Goal: Information Seeking & Learning: Learn about a topic

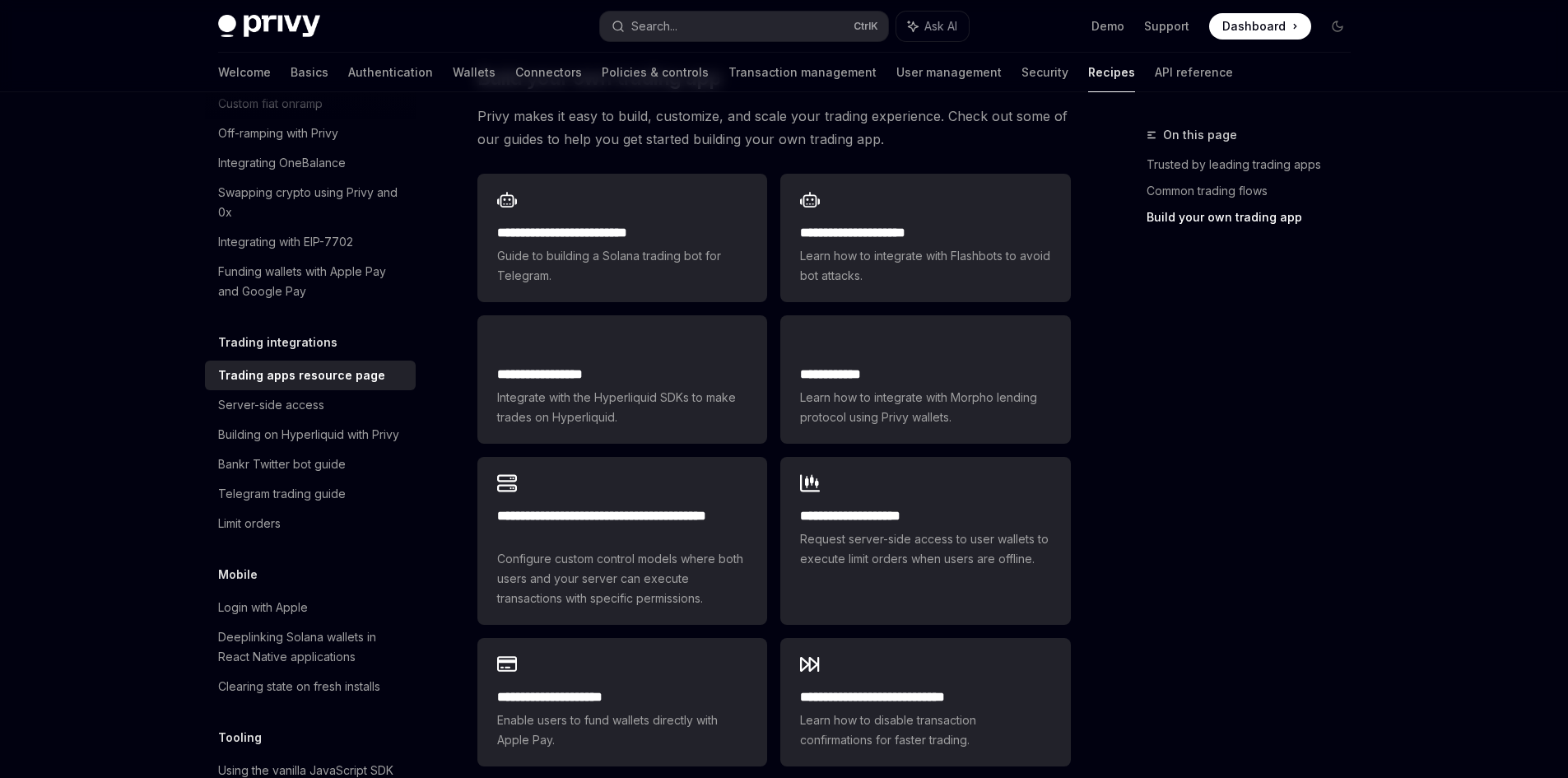
scroll to position [906, 0]
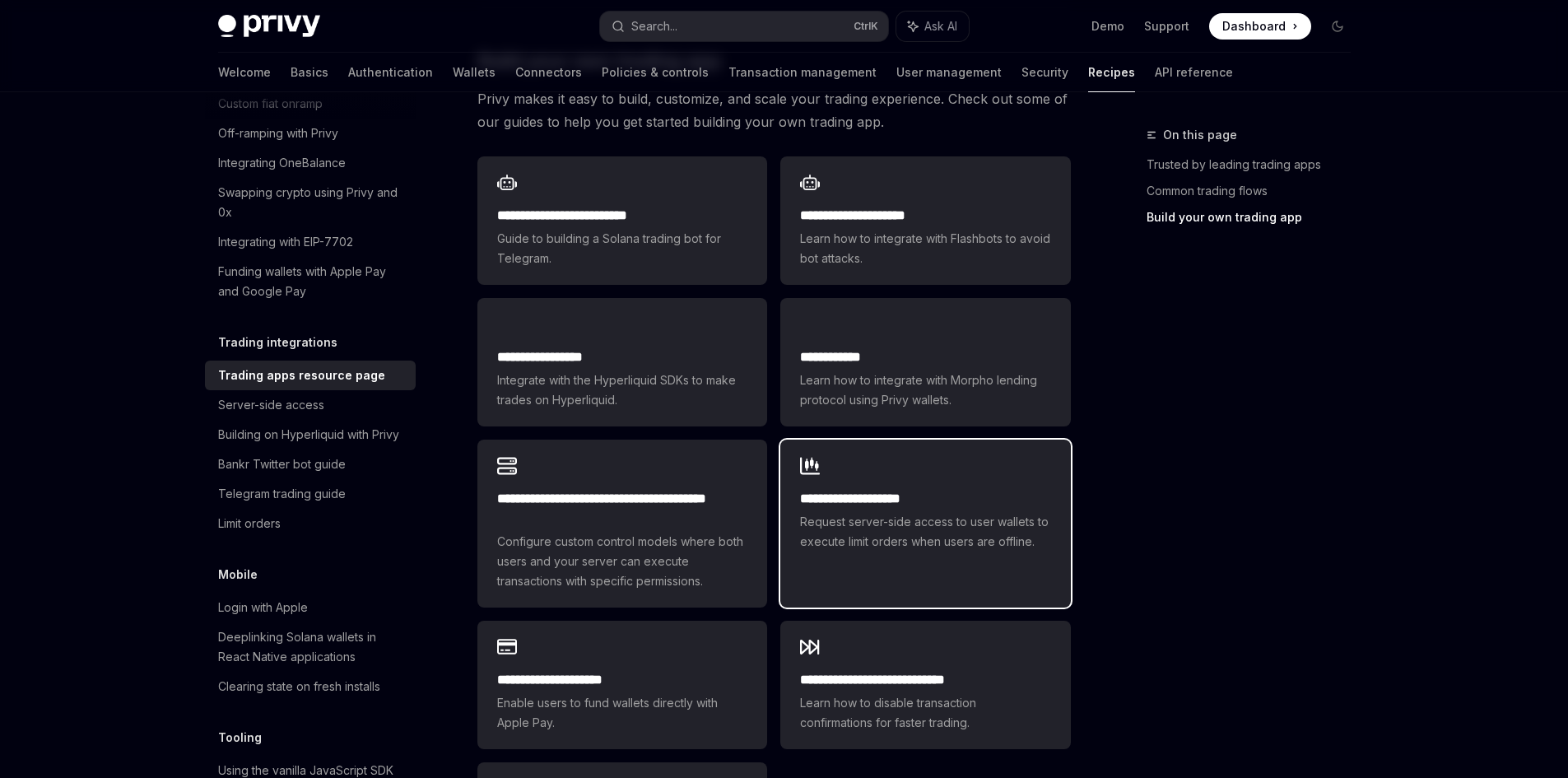
click at [886, 449] on div "**********" at bounding box center [926, 504] width 290 height 129
type textarea "*"
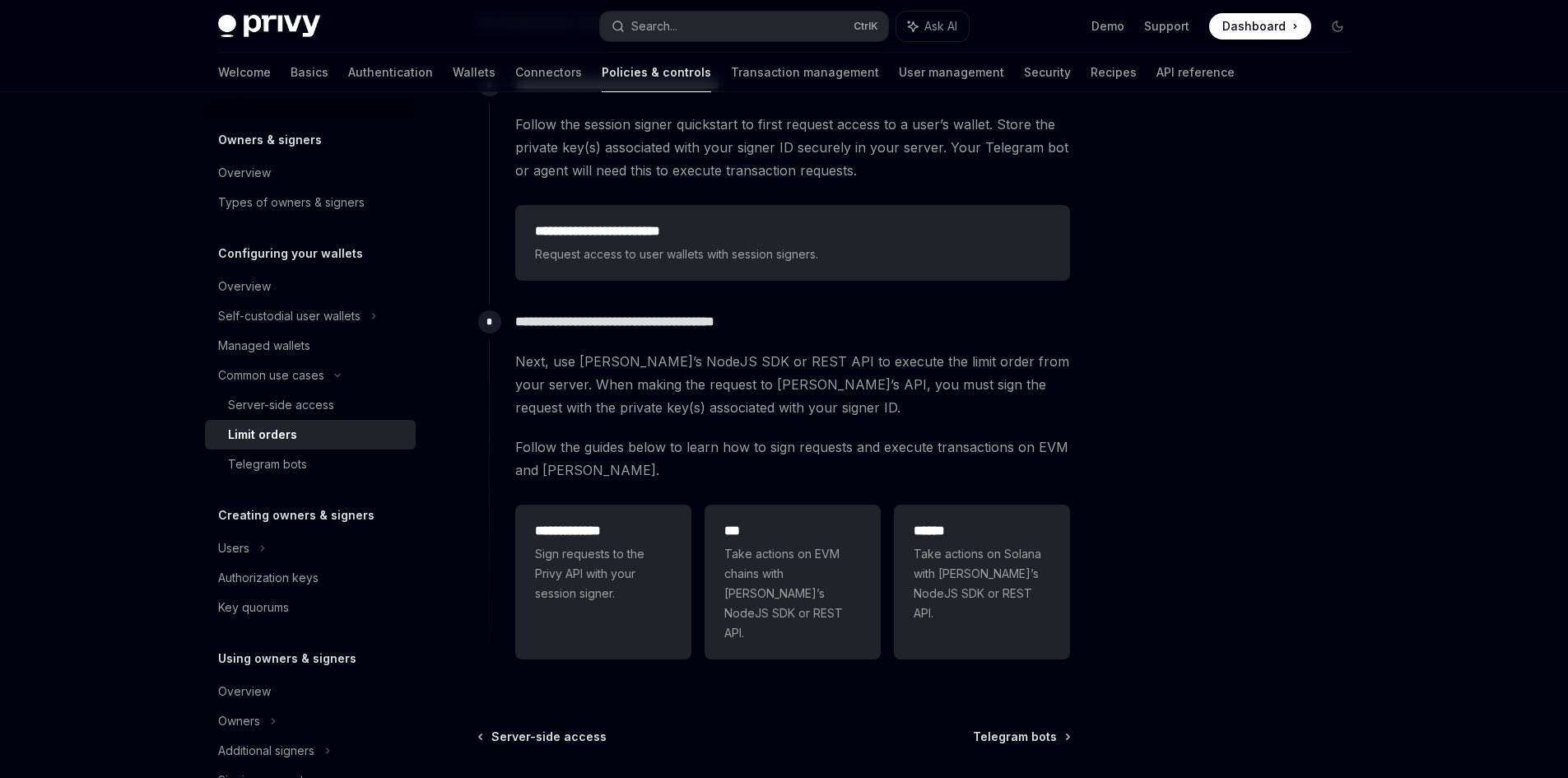
scroll to position [330, 0]
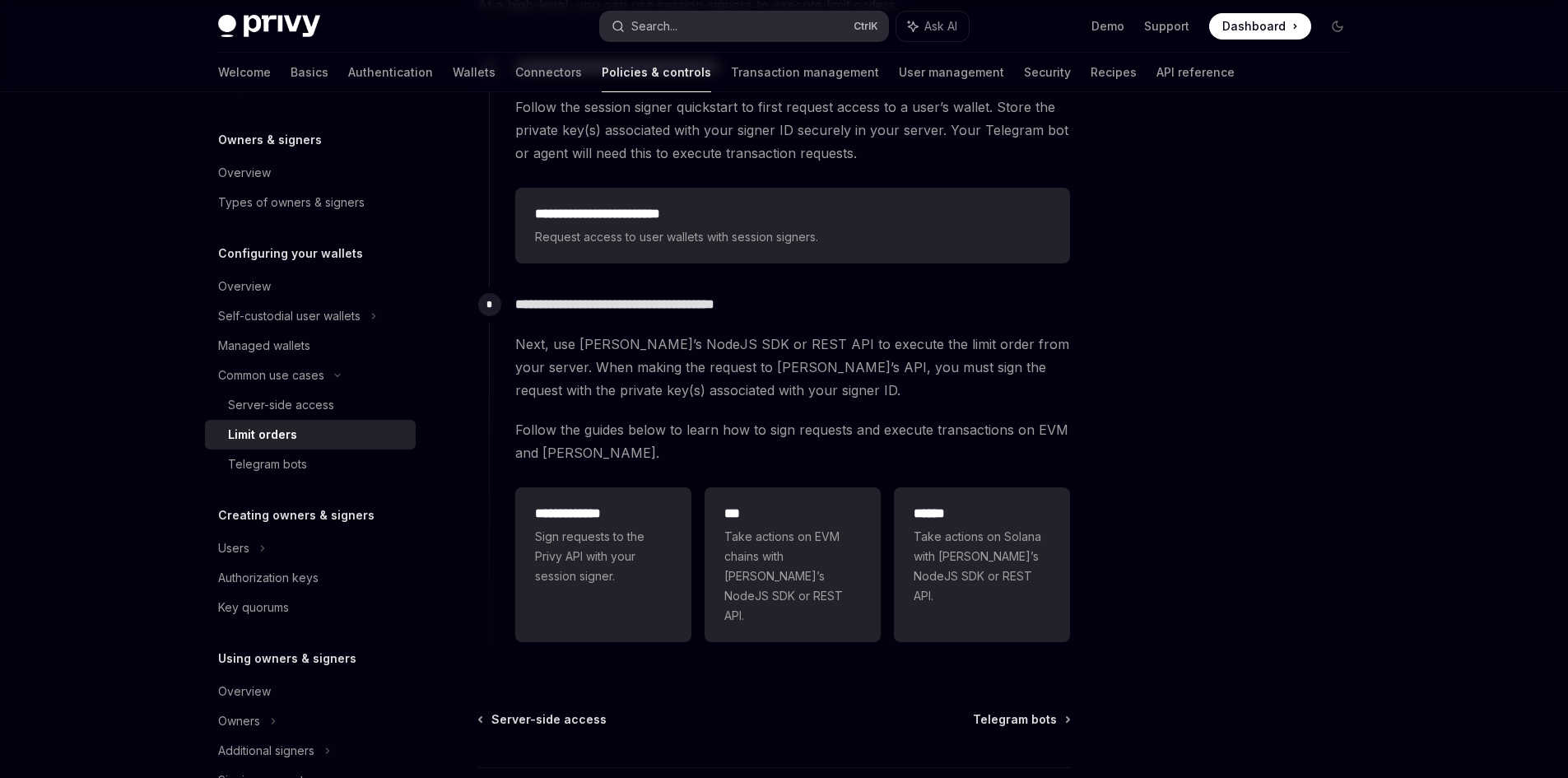
click at [716, 29] on button "Search... Ctrl K" at bounding box center [744, 26] width 288 height 29
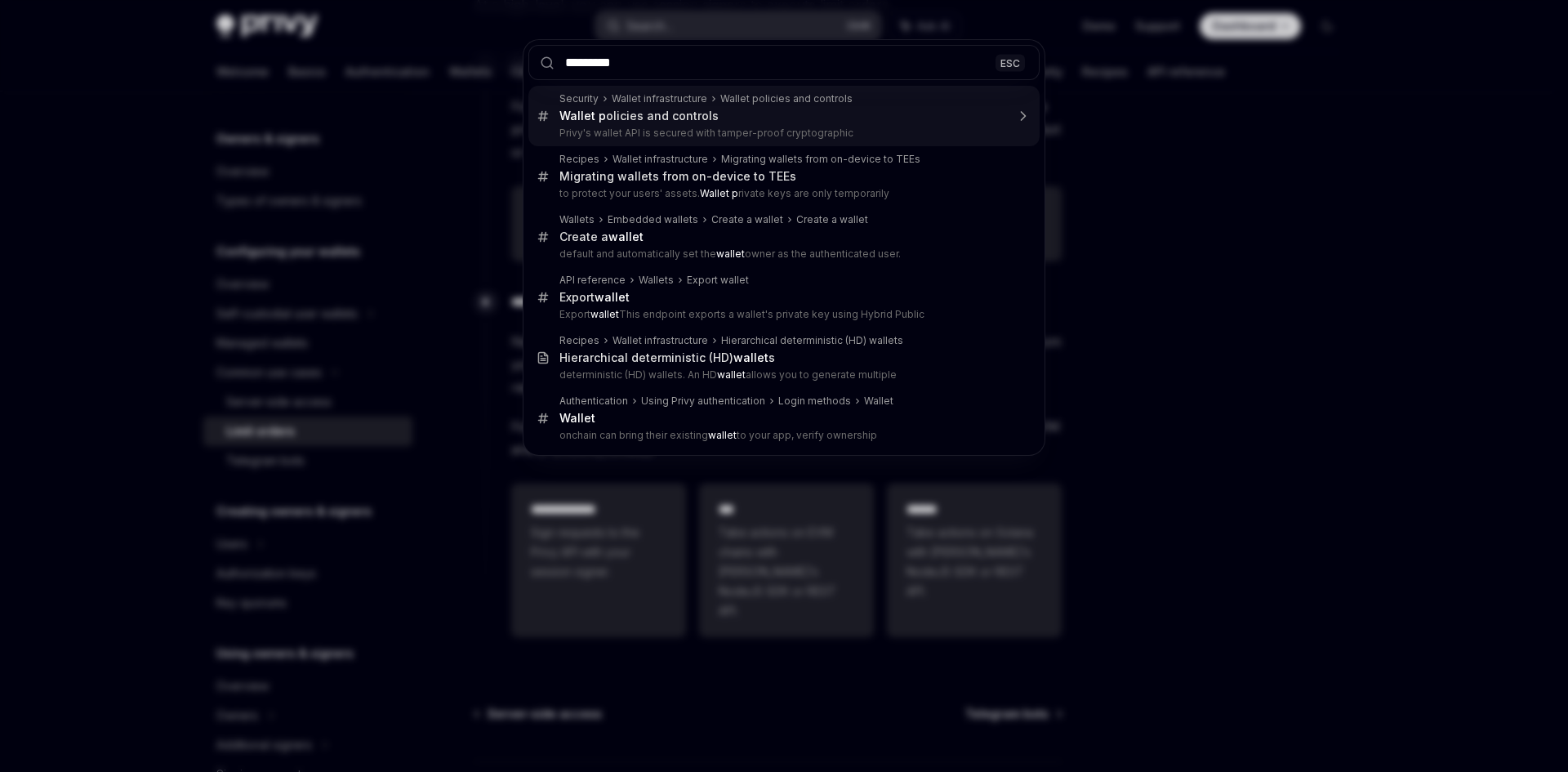
type input "**********"
type textarea "*"
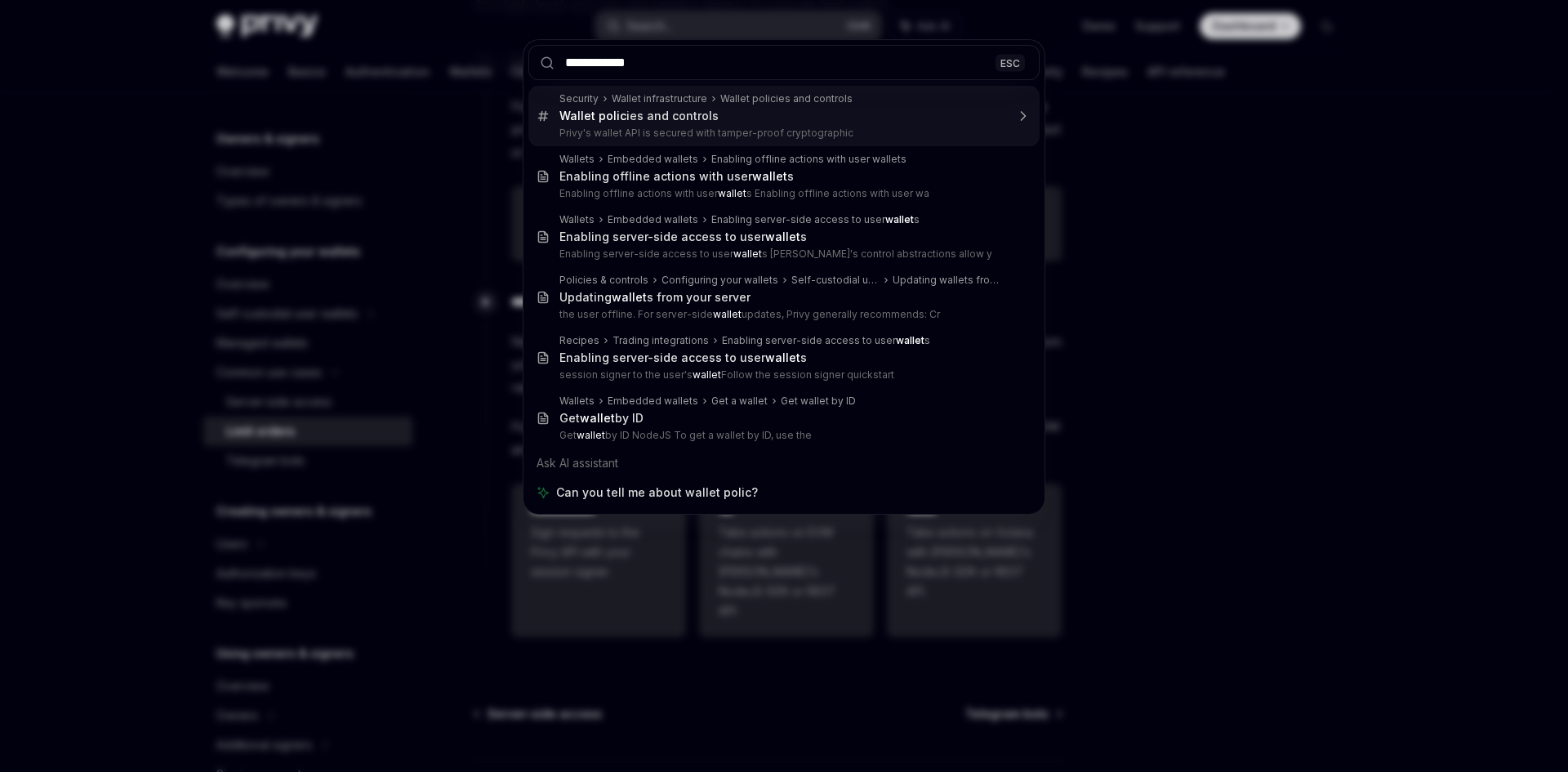
type input "**********"
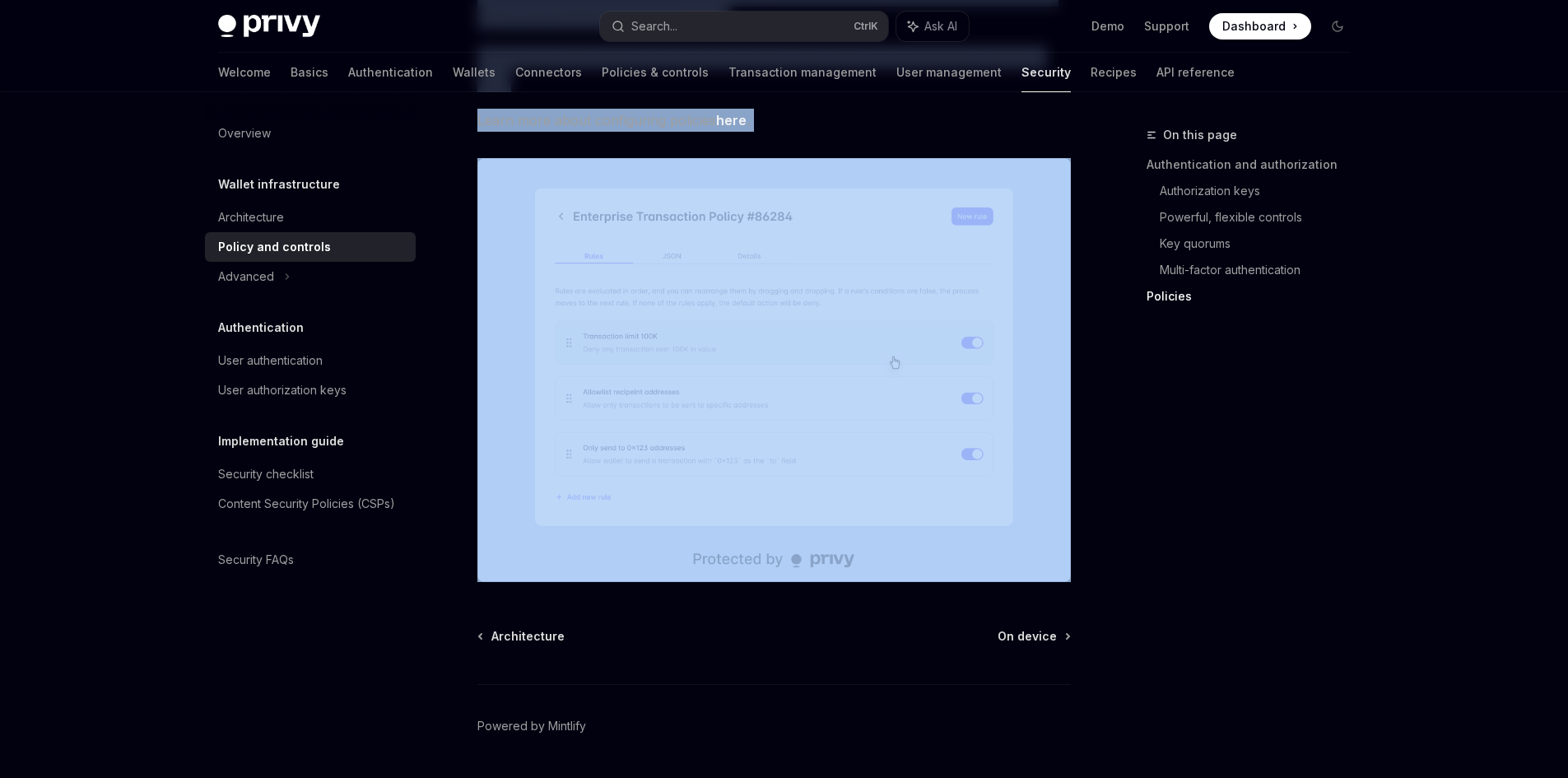
scroll to position [2068, 0]
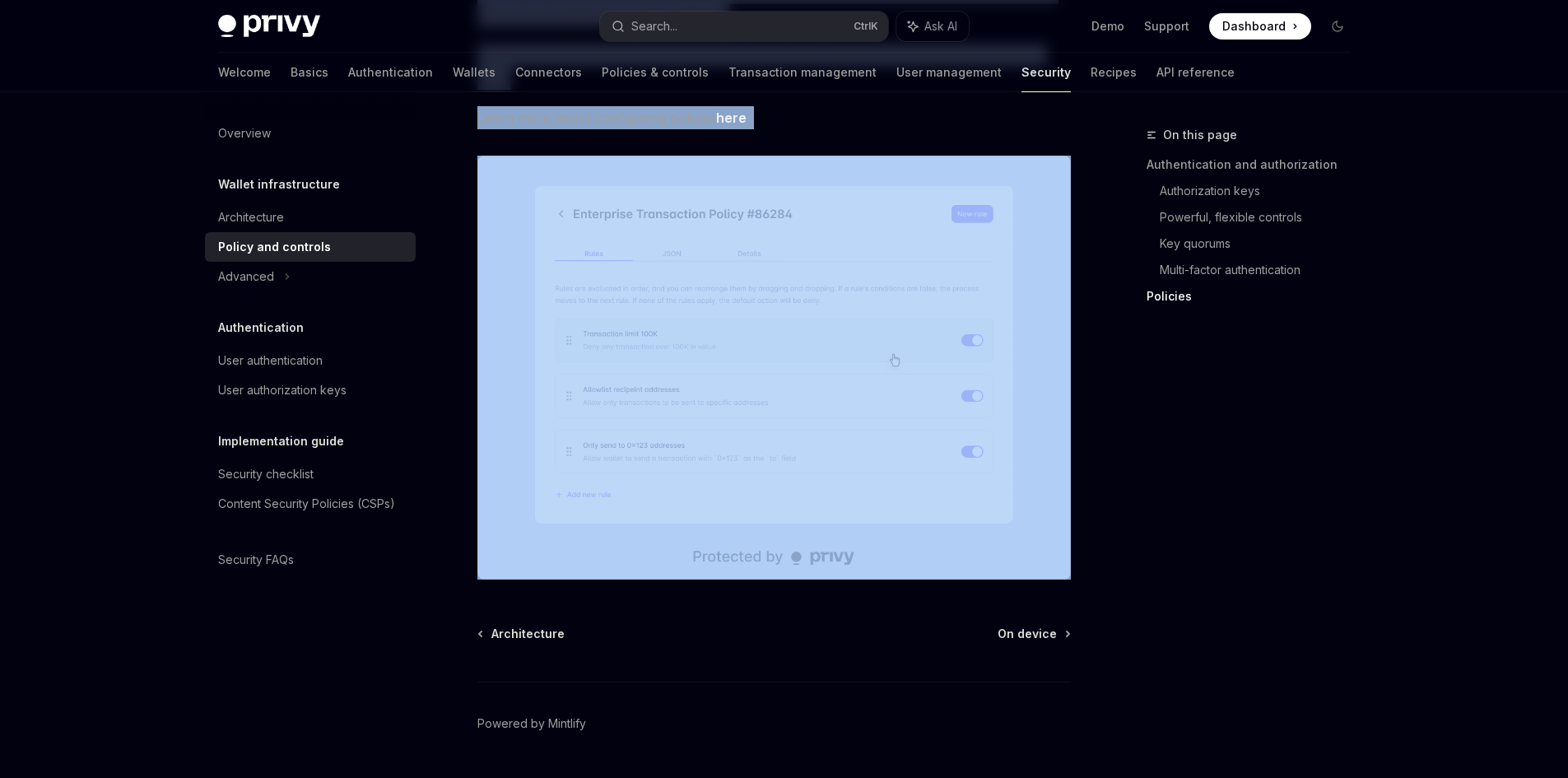
drag, startPoint x: 473, startPoint y: 171, endPoint x: 1054, endPoint y: 497, distance: 666.2
copy div "Loremi dolorsit ame consecte AdipIS Elit se DoeiUSM TempOR Inci ut LaboREE Dolo…"
click at [1031, 625] on span "On device" at bounding box center [1027, 633] width 60 height 16
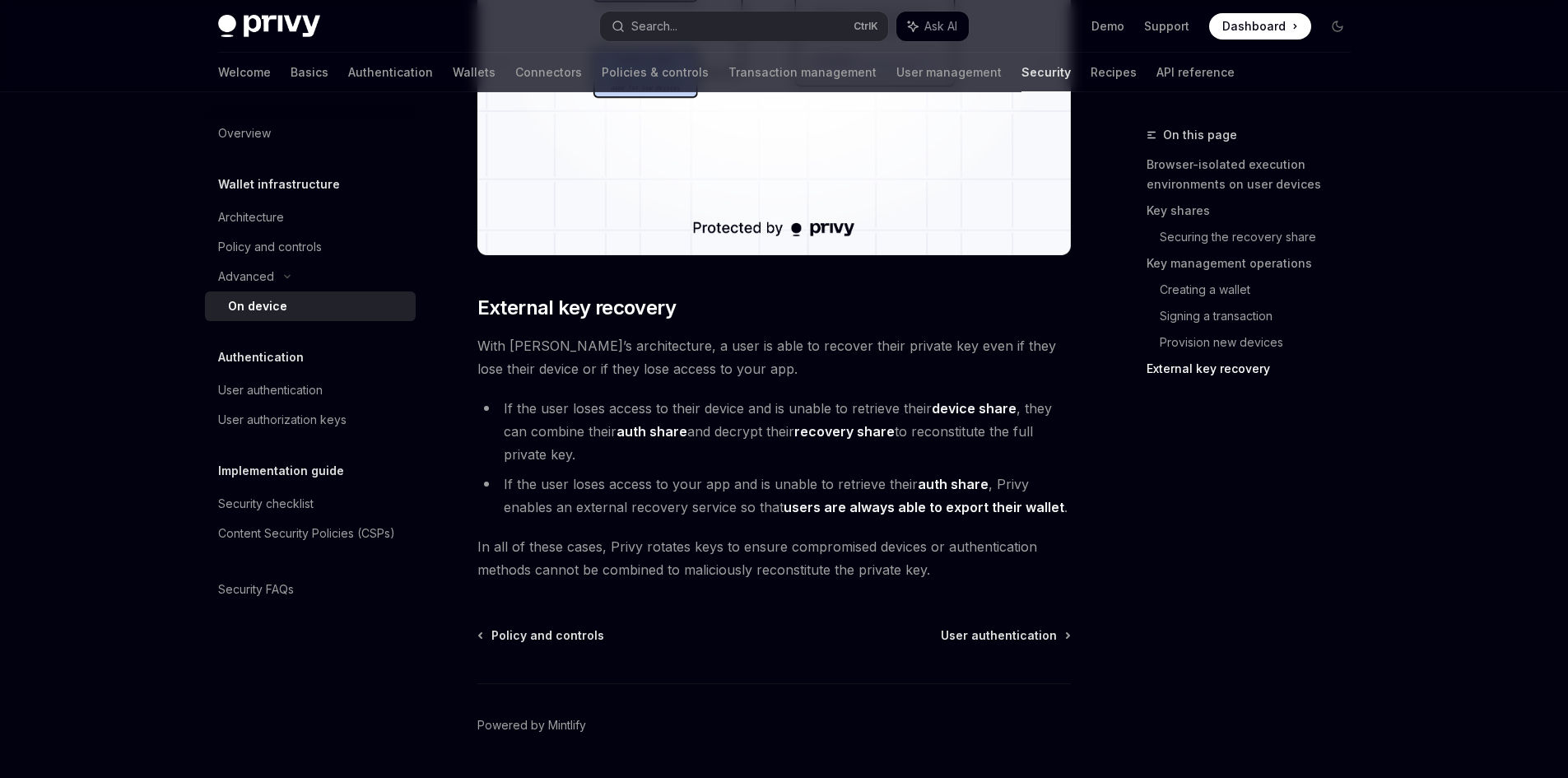
scroll to position [4478, 0]
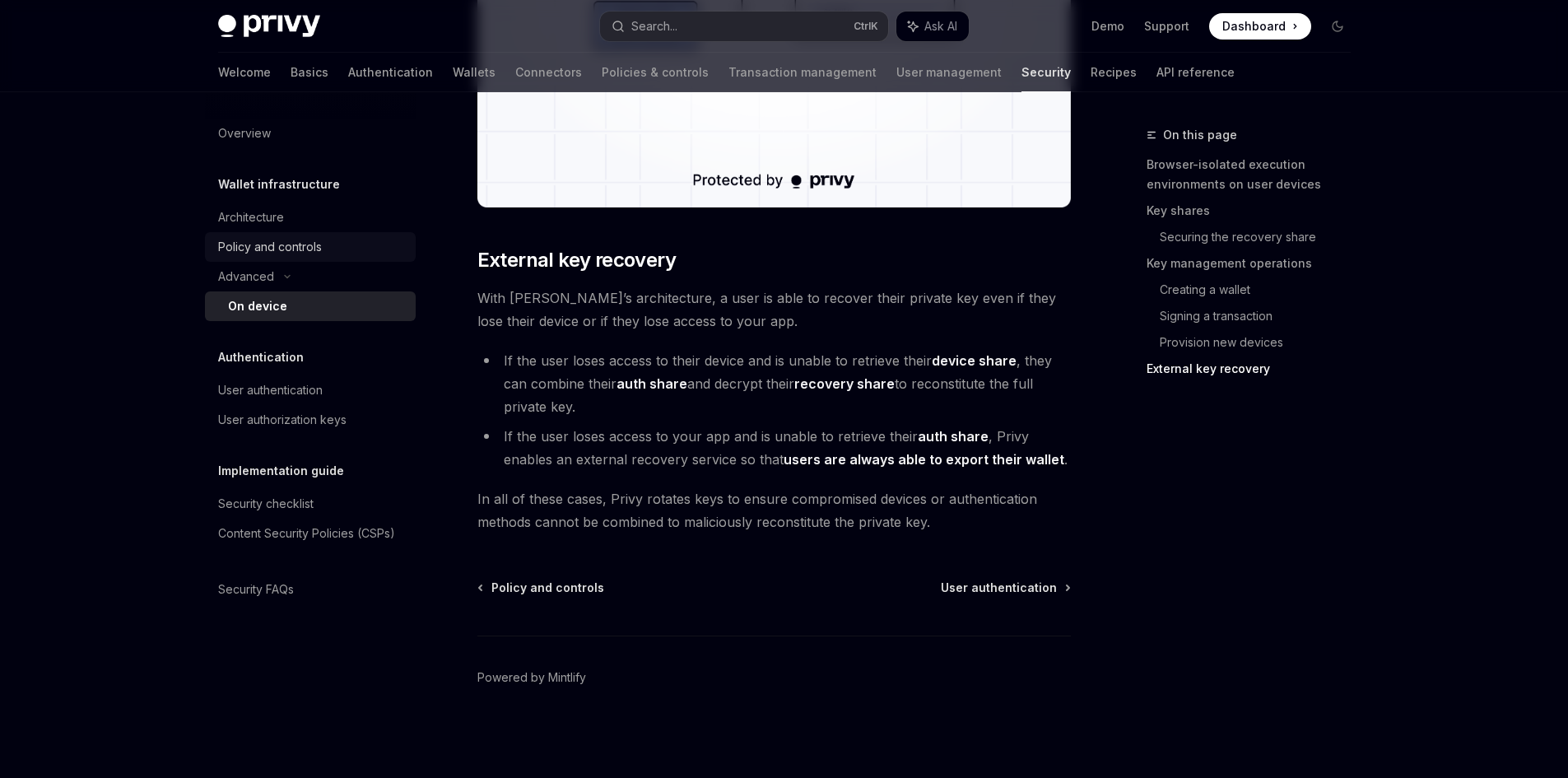
click at [270, 247] on div "Policy and controls" at bounding box center [269, 246] width 103 height 20
type textarea "*"
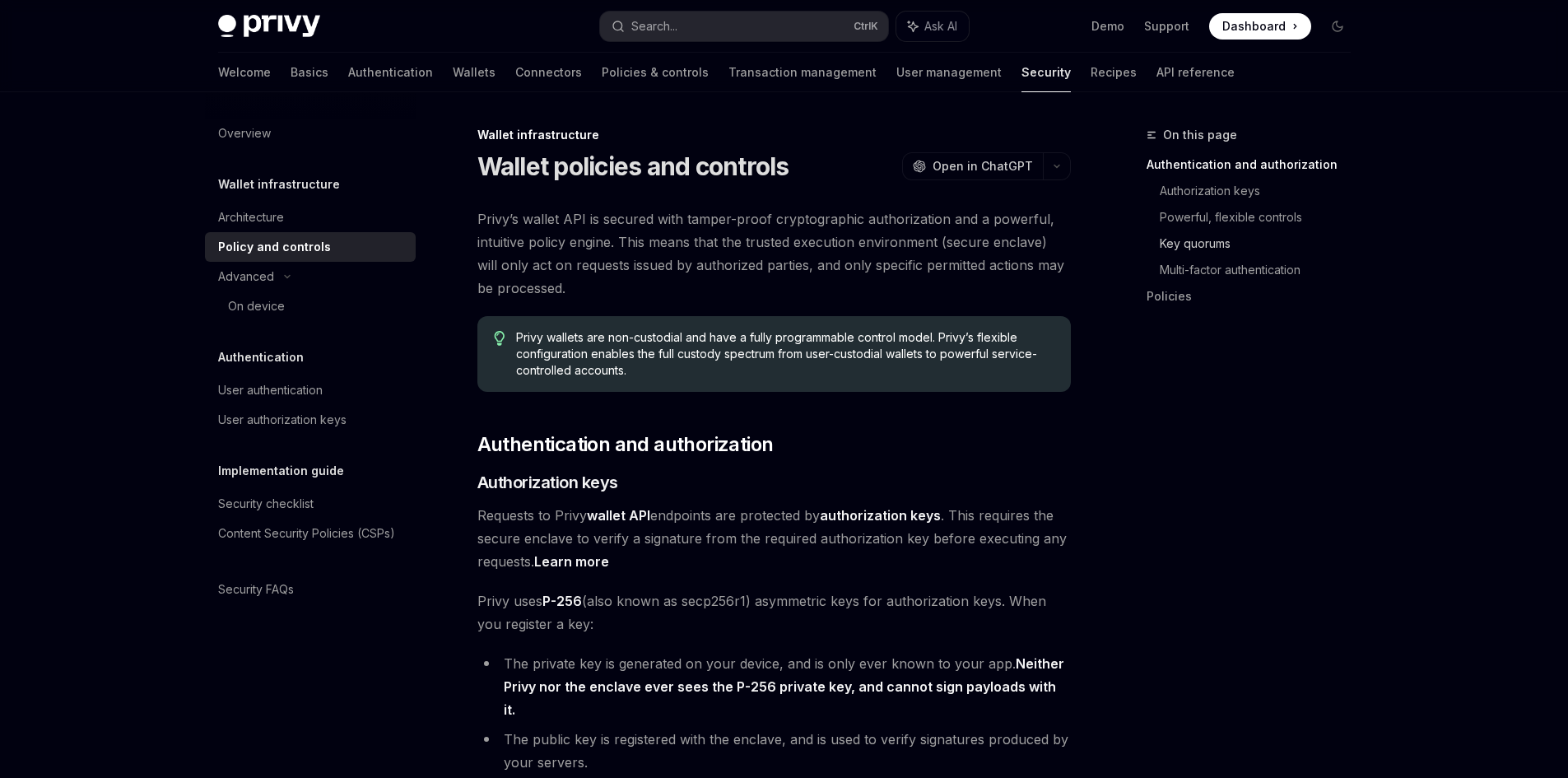
click at [1175, 242] on link "Key quorums" at bounding box center [1262, 244] width 205 height 27
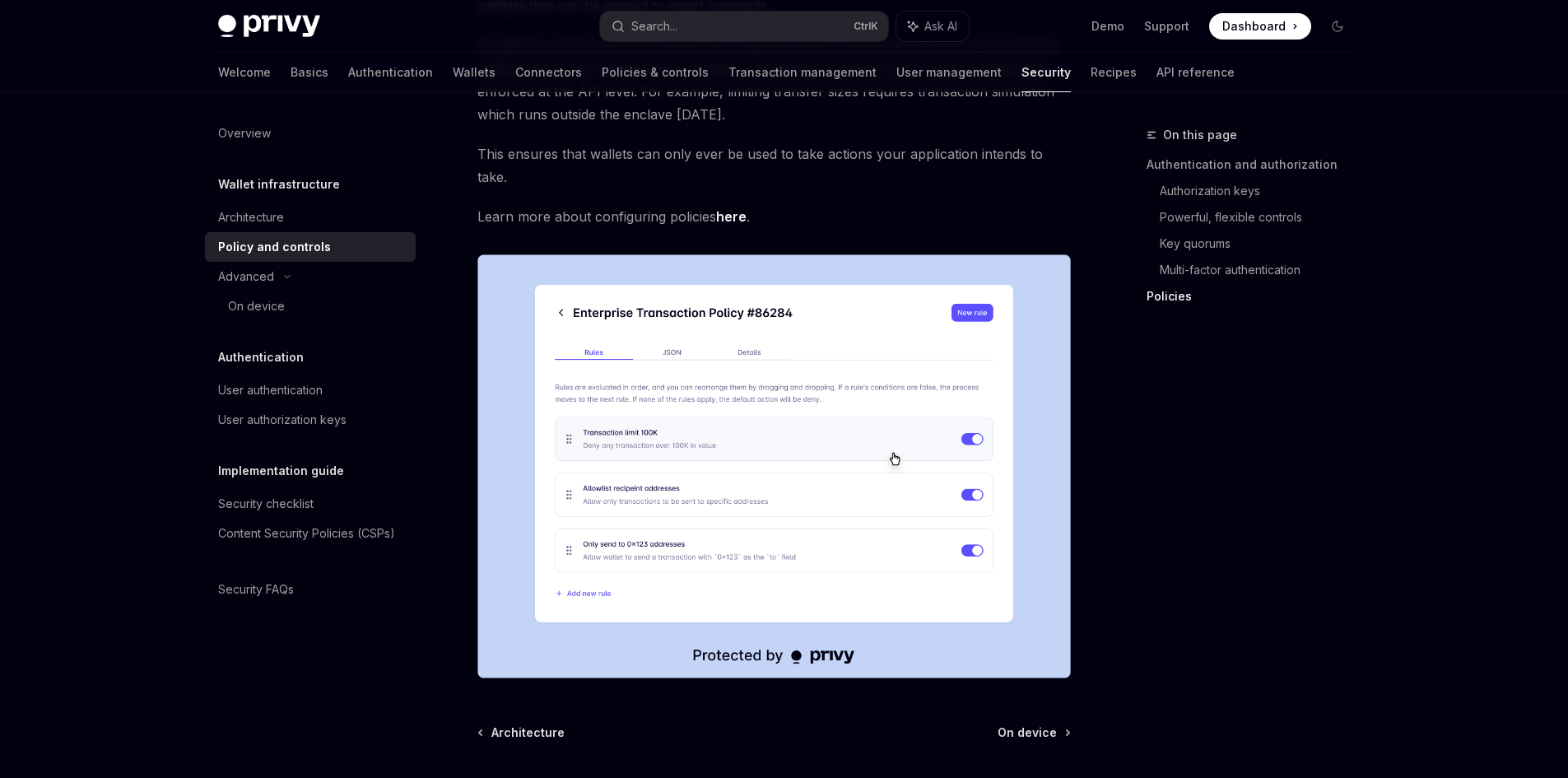
scroll to position [1820, 0]
